Goal: Task Accomplishment & Management: Manage account settings

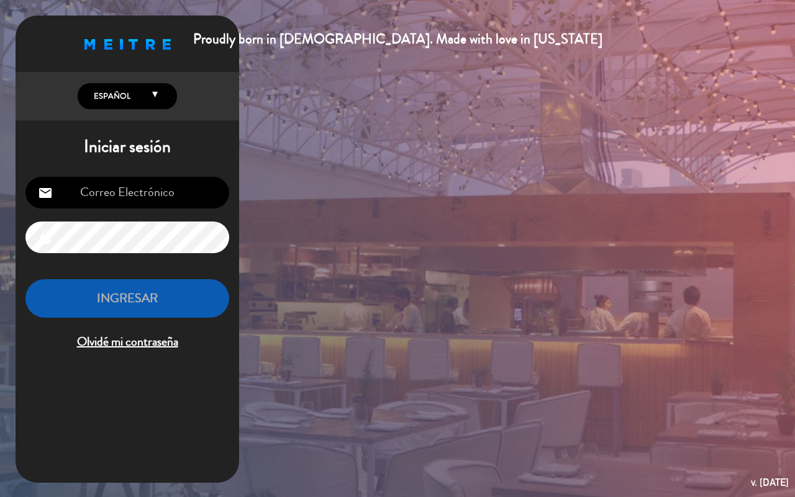
type input "[EMAIL_ADDRESS][DOMAIN_NAME]"
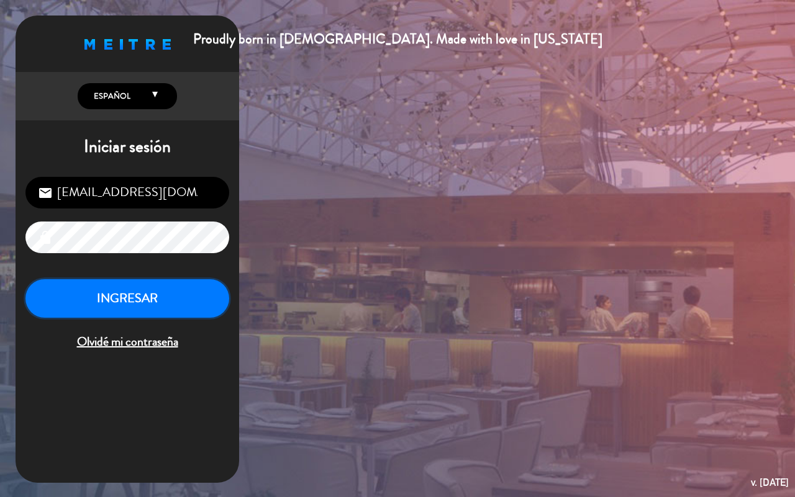
click at [206, 297] on button "INGRESAR" at bounding box center [127, 298] width 204 height 39
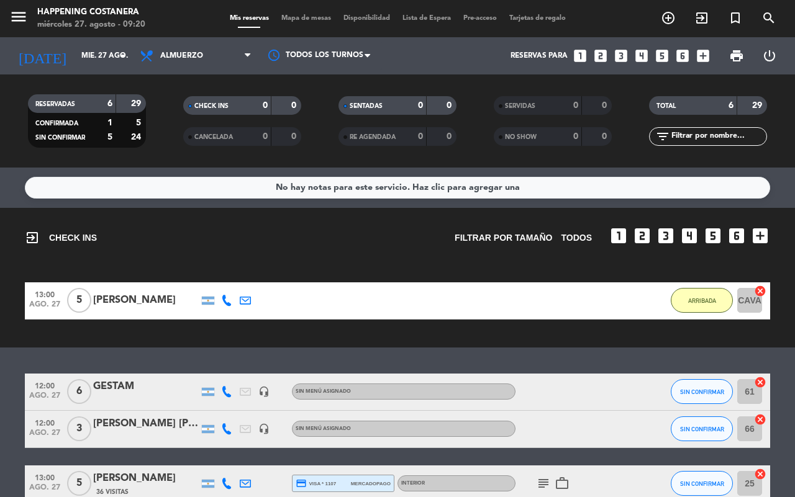
click at [290, 15] on span "Mapa de mesas" at bounding box center [306, 18] width 62 height 7
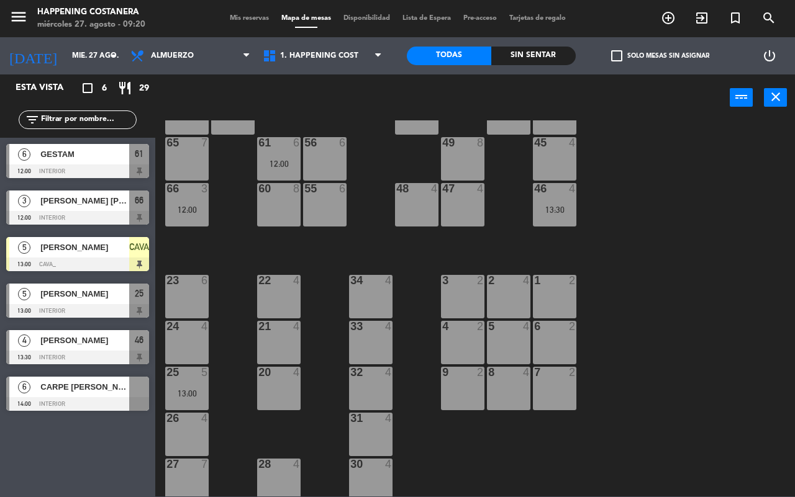
scroll to position [339, 0]
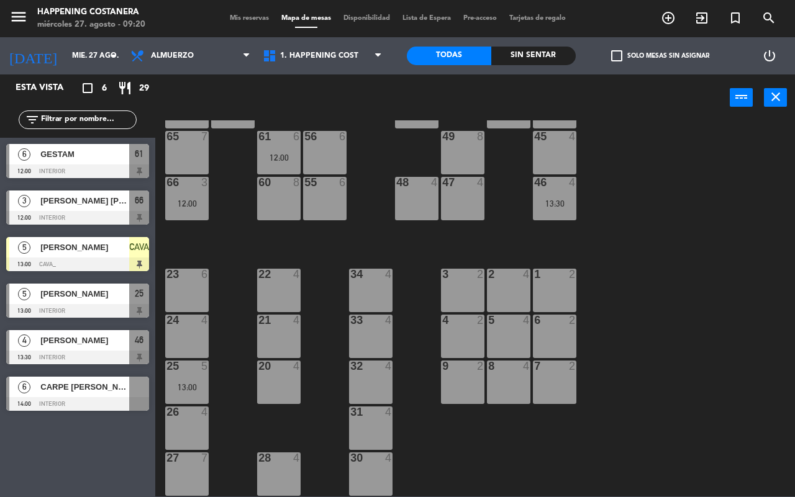
click at [613, 57] on span "check_box_outline_blank" at bounding box center [616, 55] width 11 height 11
click at [660, 56] on input "check_box_outline_blank Solo mesas sin asignar" at bounding box center [660, 56] width 0 height 0
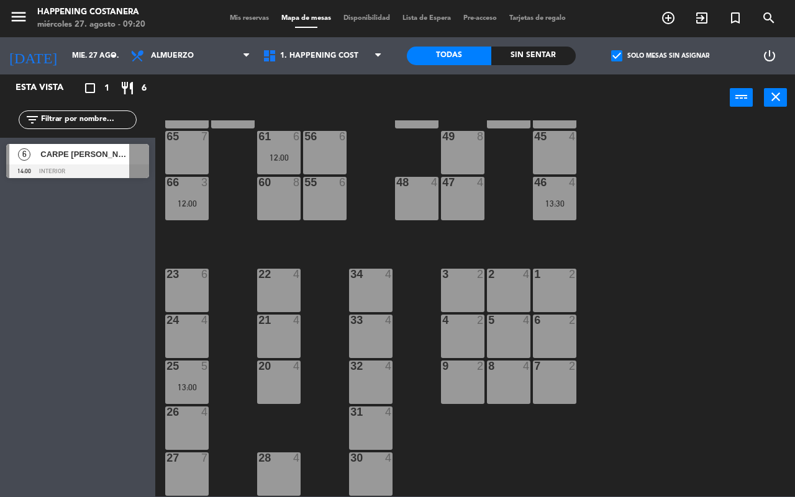
click at [613, 57] on span "check_box" at bounding box center [616, 55] width 11 height 11
click at [660, 56] on input "check_box Solo mesas sin asignar" at bounding box center [660, 56] width 0 height 0
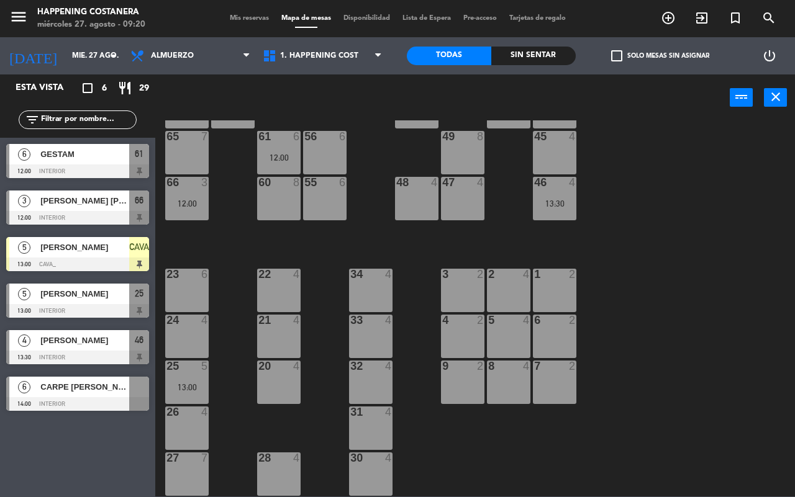
click at [247, 15] on span "Mis reservas" at bounding box center [249, 18] width 52 height 7
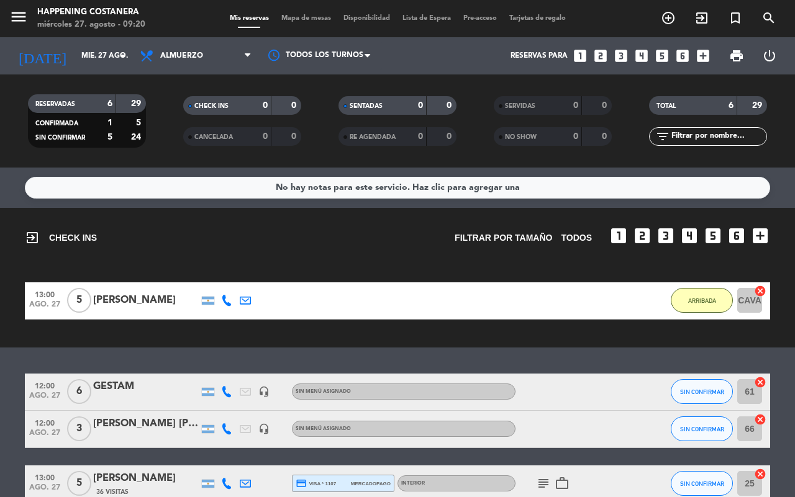
click at [133, 303] on div "[PERSON_NAME]" at bounding box center [146, 300] width 106 height 16
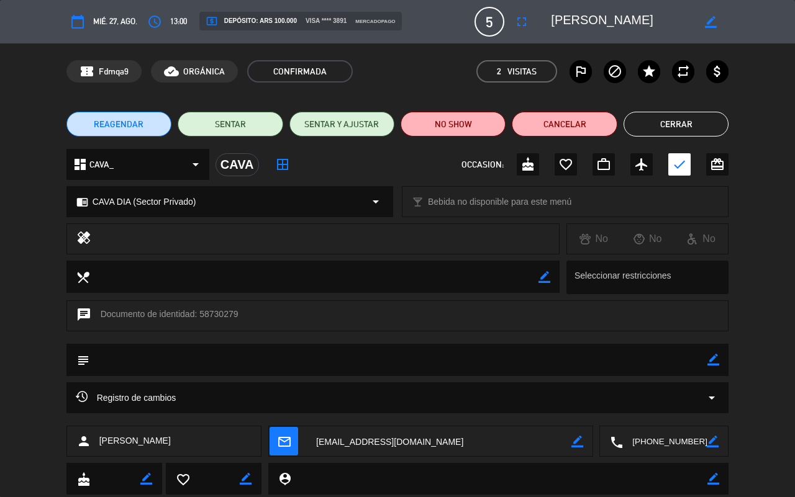
click at [352, 394] on div "Registro de cambios arrow_drop_down" at bounding box center [398, 398] width 644 height 15
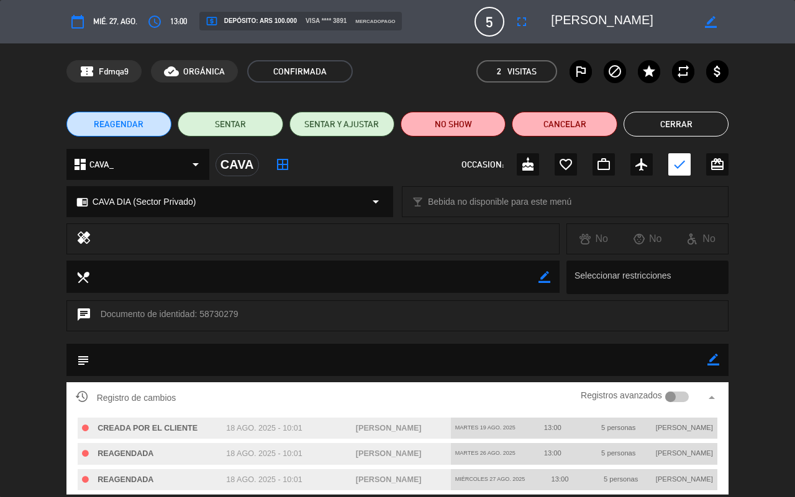
click at [692, 128] on button "Cerrar" at bounding box center [675, 124] width 105 height 25
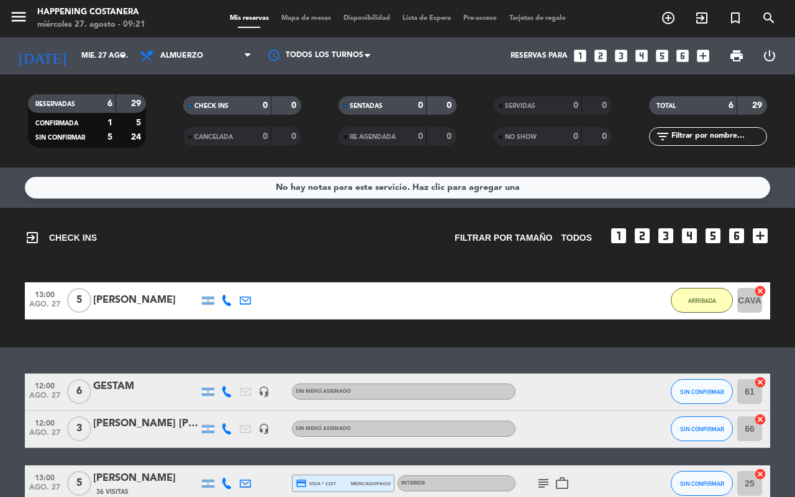
drag, startPoint x: 293, startPoint y: 19, endPoint x: 196, endPoint y: 25, distance: 97.1
click at [287, 11] on div "menu Happening Costanera miércoles 27. agosto - 09:21 Mis reservas Mapa de mesa…" at bounding box center [397, 18] width 795 height 37
click at [75, 50] on input "mié. 27 ago." at bounding box center [124, 55] width 99 height 21
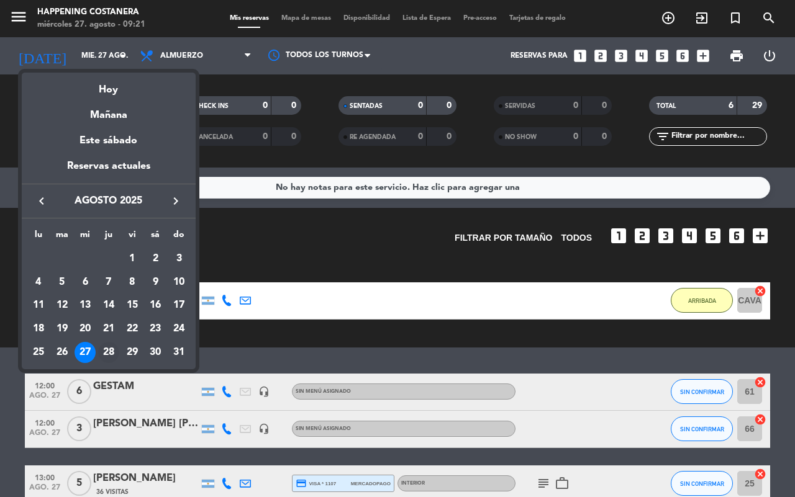
click at [109, 350] on div "28" at bounding box center [108, 352] width 21 height 21
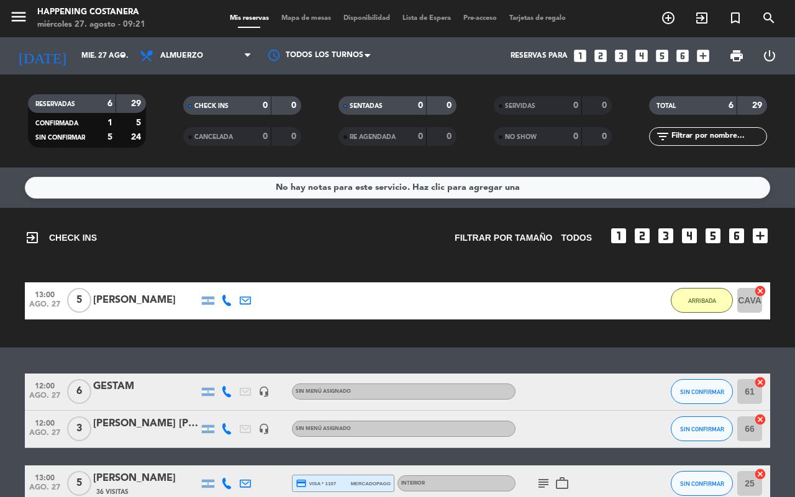
type input "jue. 28 ago."
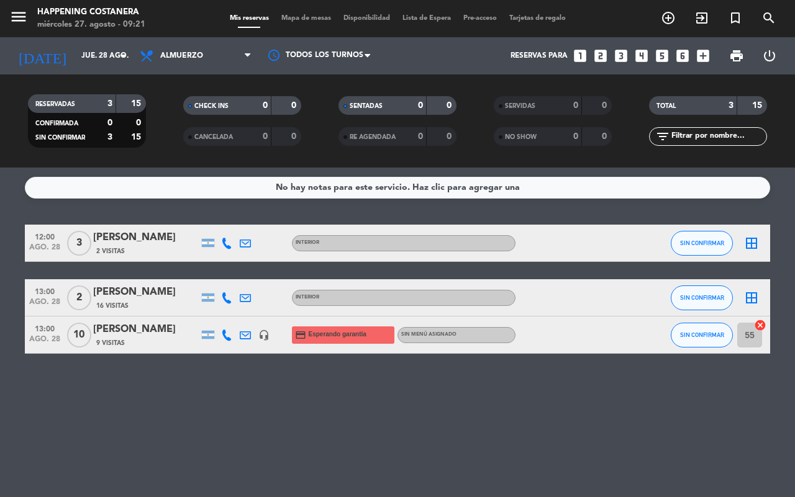
click at [296, 17] on span "Mapa de mesas" at bounding box center [306, 18] width 62 height 7
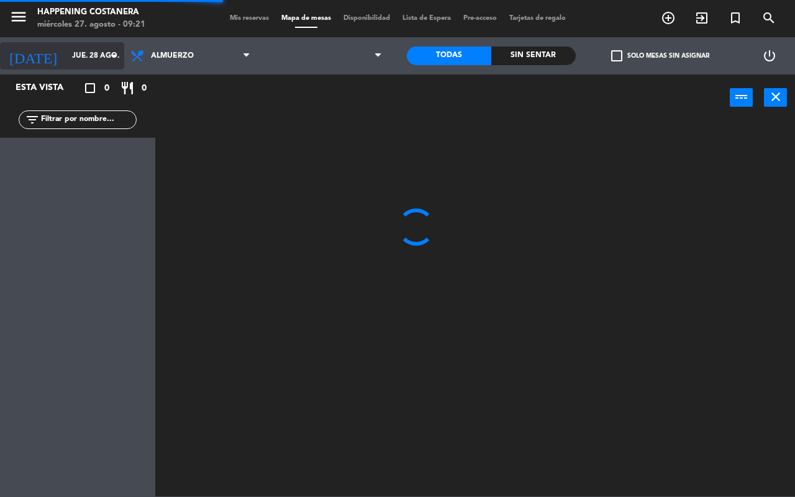
click at [66, 56] on input "jue. 28 ago." at bounding box center [115, 55] width 99 height 21
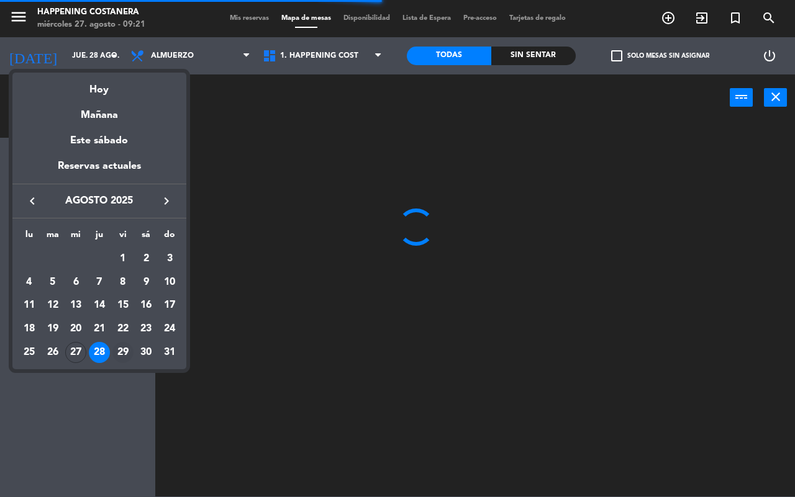
click at [128, 345] on div "29" at bounding box center [122, 352] width 21 height 21
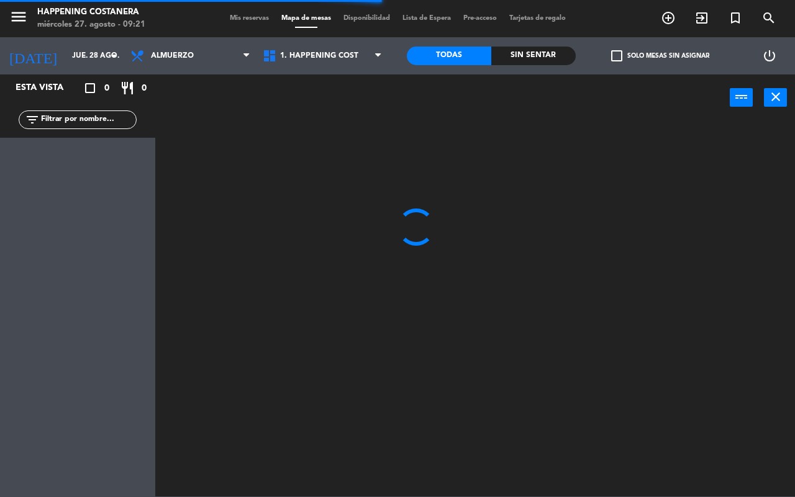
type input "vie. 29 ago."
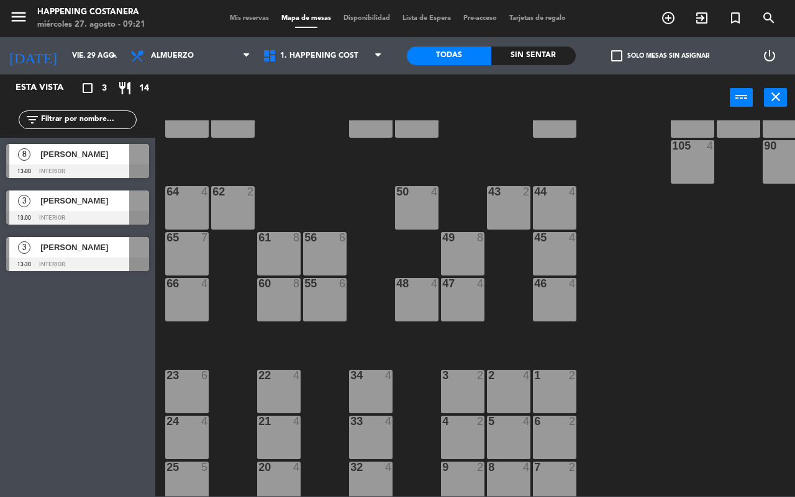
scroll to position [233, 0]
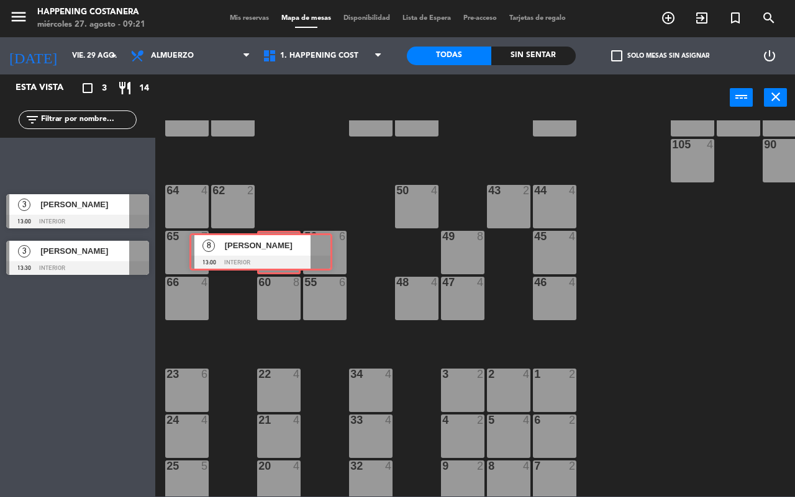
drag, startPoint x: 91, startPoint y: 159, endPoint x: 272, endPoint y: 249, distance: 202.4
click at [273, 249] on div "Esta vista crop_square 3 restaurant 14 filter_list 8 aurora couretot 13:00 INTE…" at bounding box center [397, 285] width 795 height 422
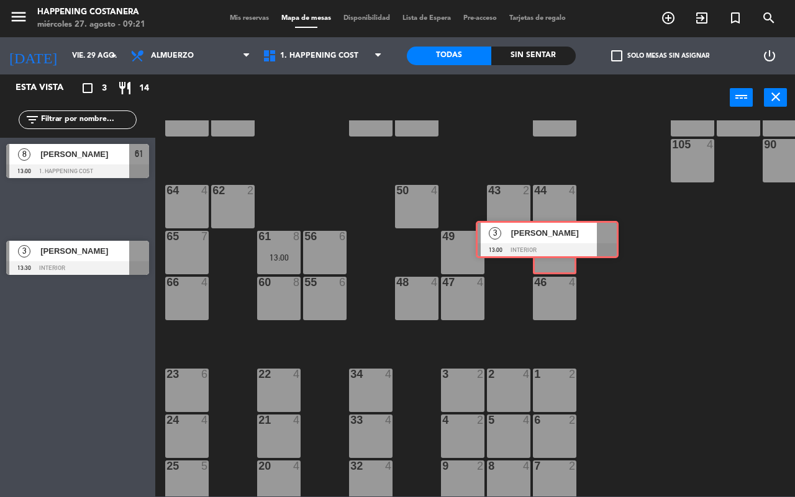
drag, startPoint x: 323, startPoint y: 233, endPoint x: 560, endPoint y: 243, distance: 236.8
click at [560, 243] on div "Esta vista crop_square 3 restaurant 14 filter_list 8 aurora couretot 13:00 1. H…" at bounding box center [397, 285] width 795 height 422
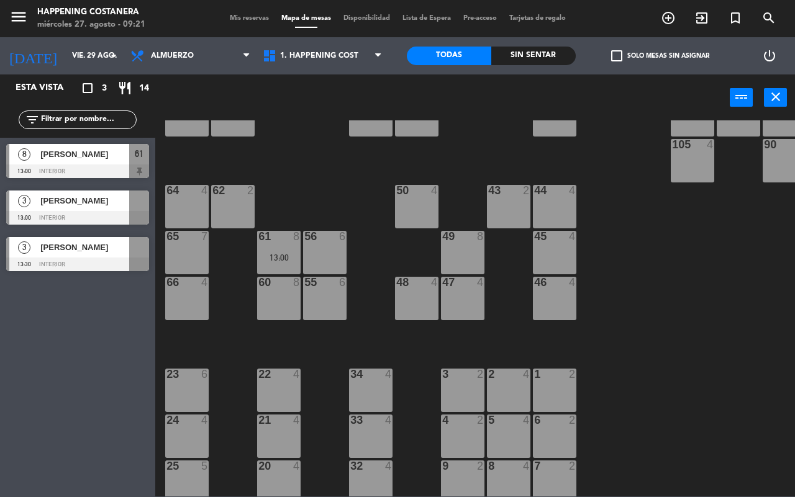
click at [52, 206] on span "[PERSON_NAME]" at bounding box center [84, 200] width 89 height 13
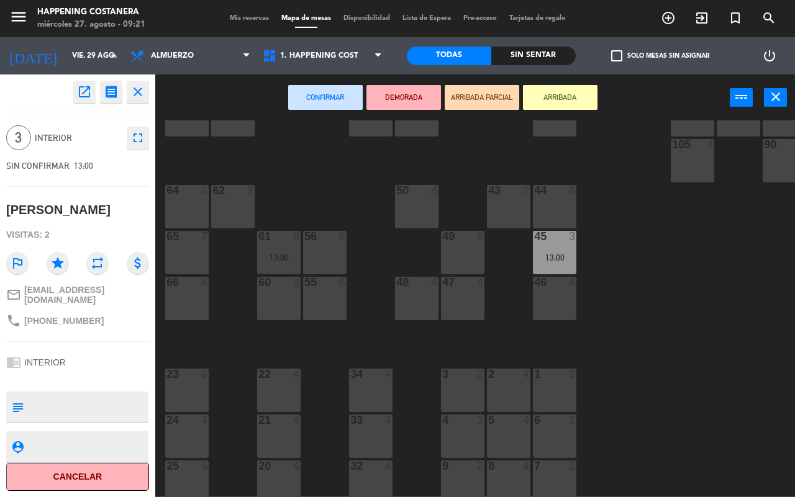
click at [78, 97] on icon "open_in_new" at bounding box center [84, 91] width 15 height 15
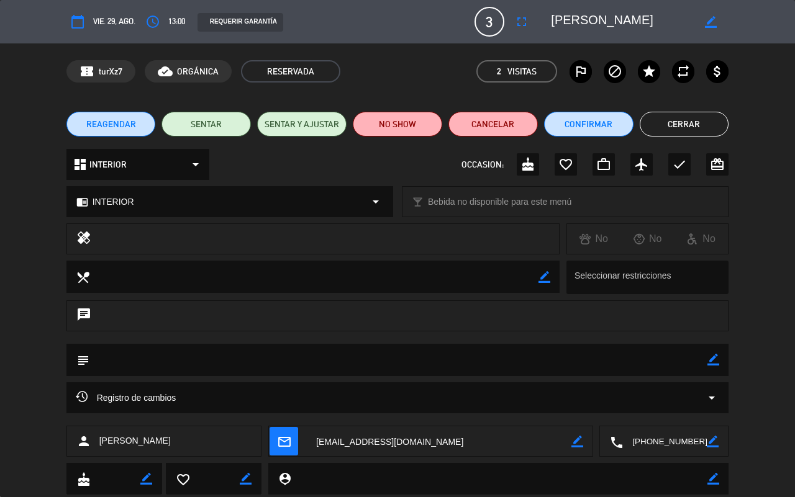
click at [708, 24] on icon "border_color" at bounding box center [711, 22] width 12 height 12
click at [562, 17] on textarea at bounding box center [622, 22] width 142 height 22
type textarea "[PERSON_NAME]"
click at [707, 23] on icon at bounding box center [711, 22] width 12 height 12
click at [692, 122] on button "Cerrar" at bounding box center [683, 124] width 89 height 25
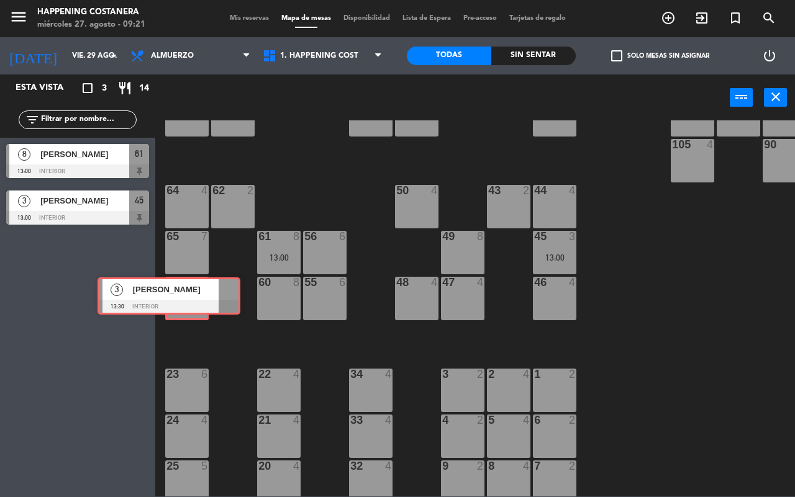
drag, startPoint x: 98, startPoint y: 256, endPoint x: 190, endPoint y: 296, distance: 100.4
click at [190, 296] on div "Esta vista crop_square 3 restaurant 14 filter_list 8 aurora couretot 13:00 INTE…" at bounding box center [397, 285] width 795 height 422
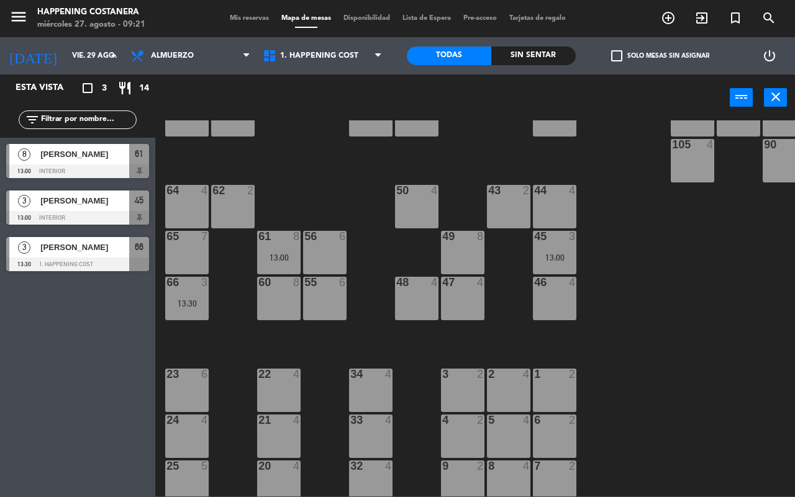
click at [243, 303] on div "69 2 122 6 121 6 120 6 14 4 CAVA 22 101 4 94 2 70 2 123 6 131 2 134 2 132 2 13 …" at bounding box center [478, 308] width 631 height 376
click at [67, 48] on input "vie. 29 ago." at bounding box center [115, 55] width 99 height 21
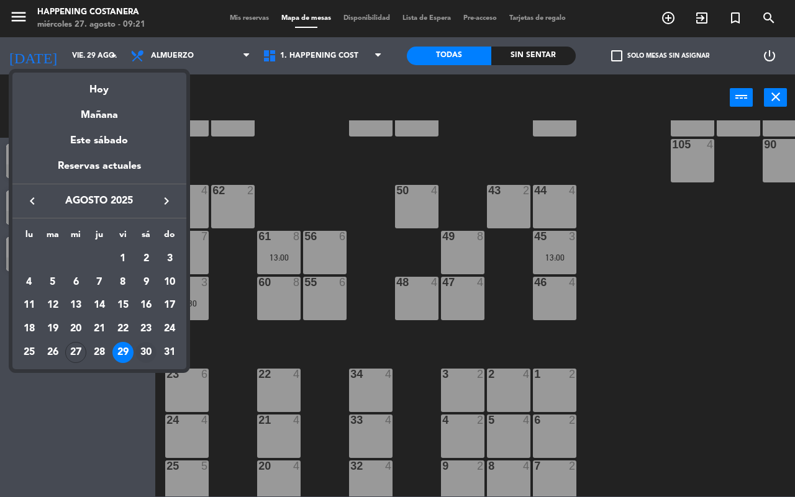
click at [143, 351] on div "30" at bounding box center [145, 352] width 21 height 21
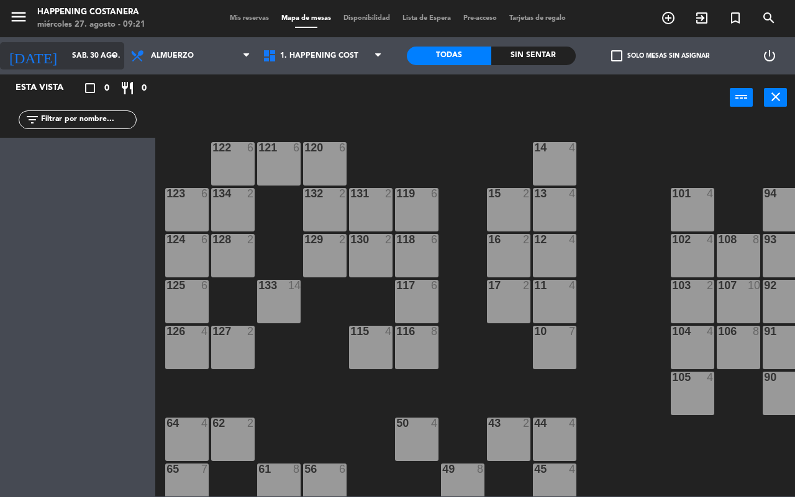
click at [76, 56] on input "sáb. 30 ago." at bounding box center [115, 55] width 99 height 21
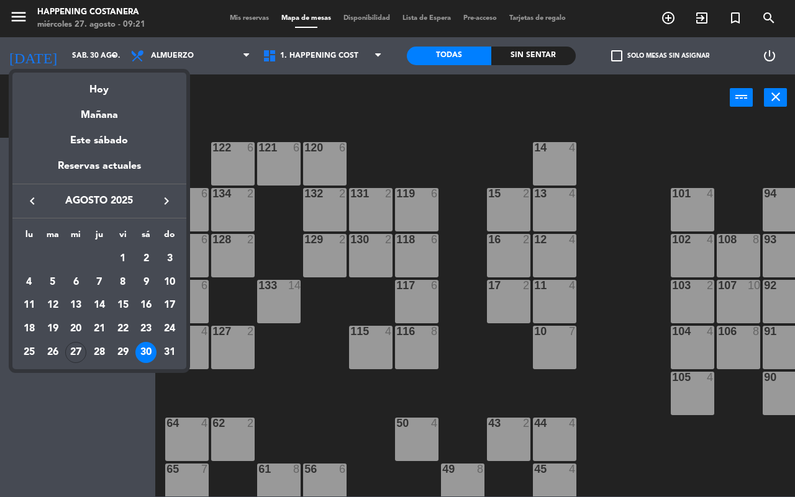
click at [171, 355] on div "31" at bounding box center [169, 352] width 21 height 21
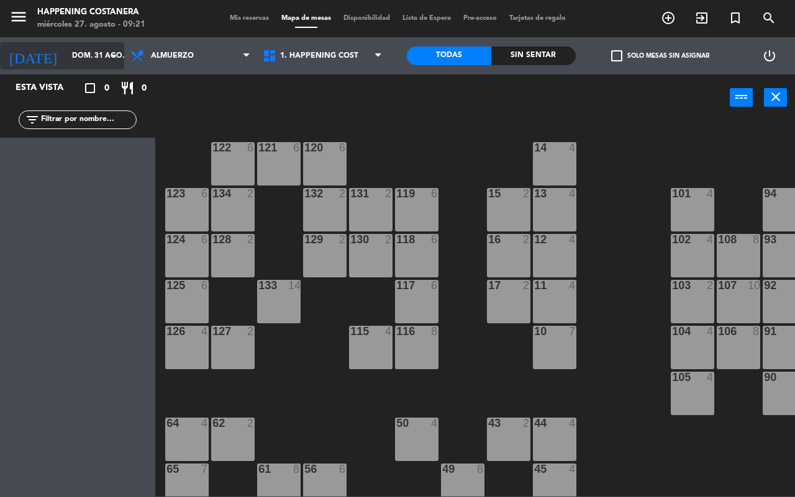
click at [66, 55] on input "dom. 31 ago." at bounding box center [115, 55] width 99 height 21
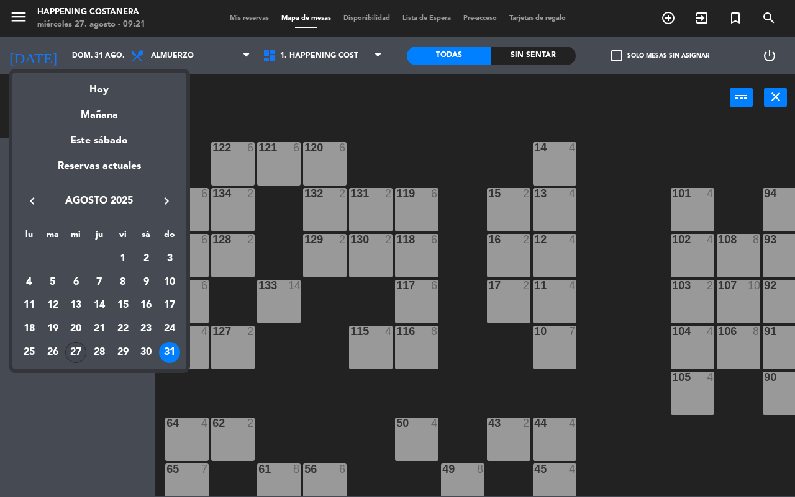
click at [76, 351] on div "27" at bounding box center [75, 352] width 21 height 21
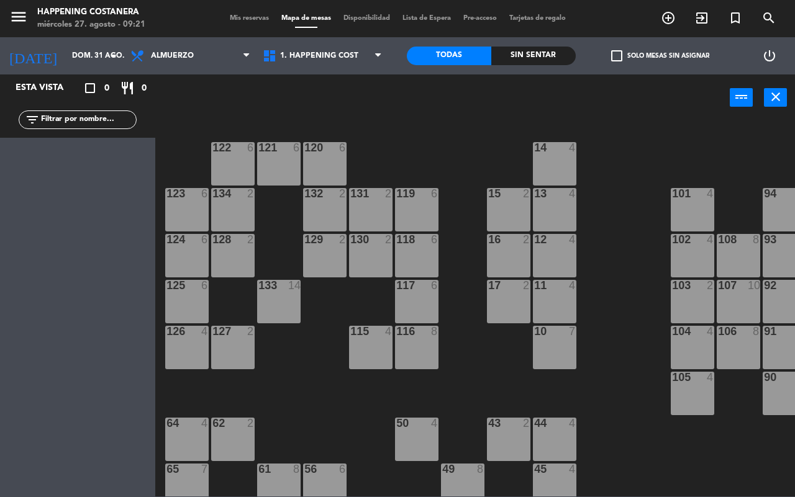
type input "mié. 27 ago."
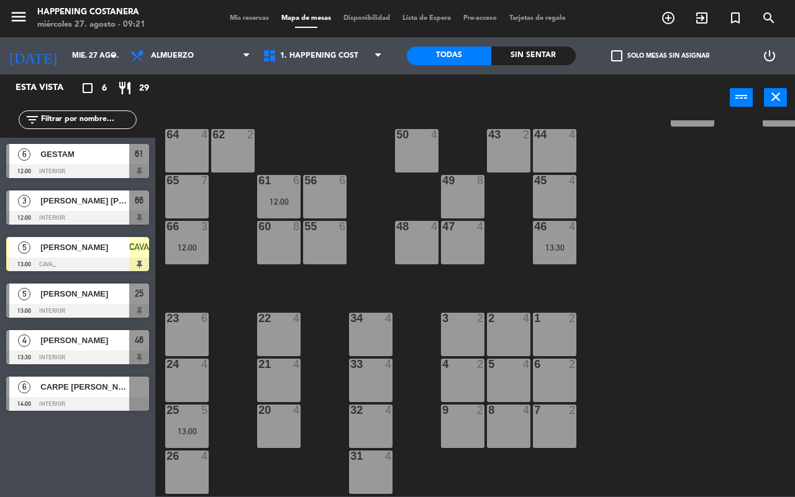
scroll to position [310, 0]
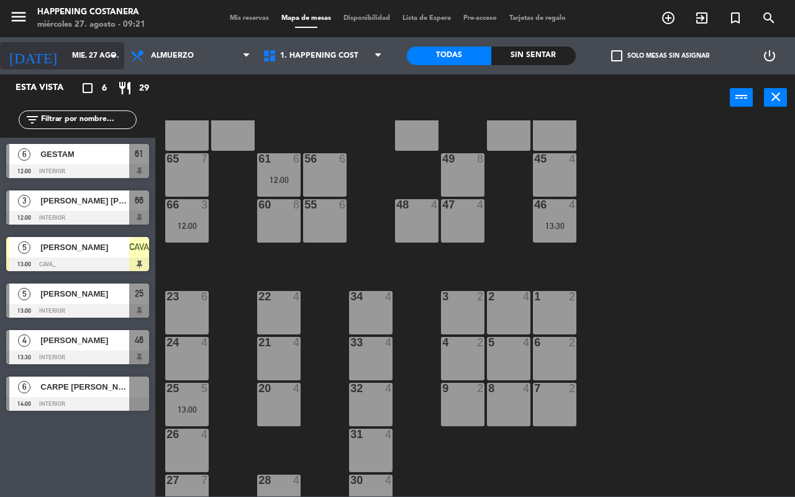
click at [79, 51] on input "mié. 27 ago." at bounding box center [115, 55] width 99 height 21
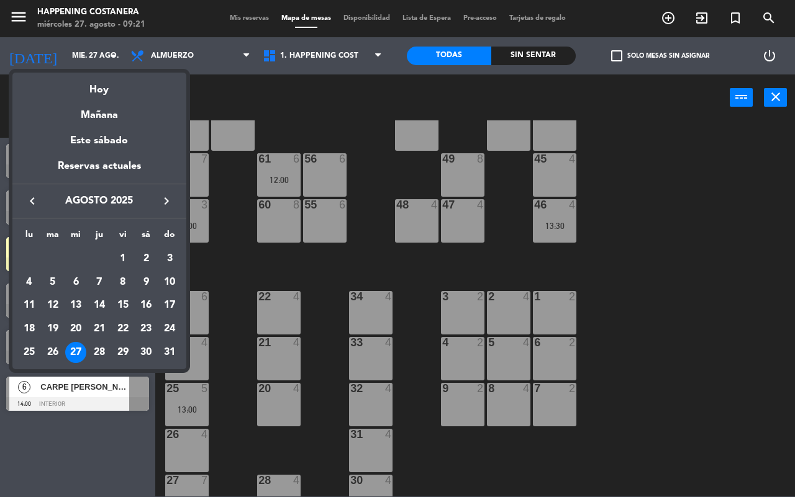
click at [296, 268] on div at bounding box center [397, 248] width 795 height 497
